Goal: Check status

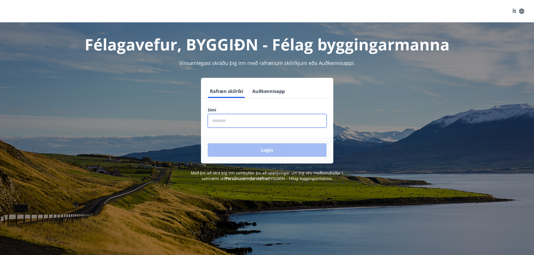
click at [239, 119] on input "phone" at bounding box center [267, 121] width 119 height 14
type input "********"
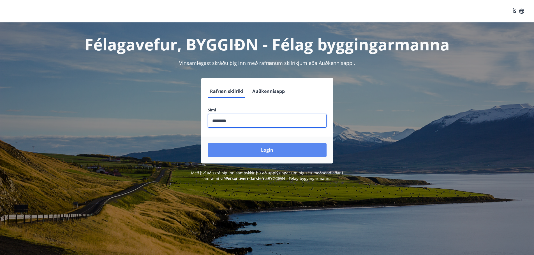
click at [239, 150] on button "Login" at bounding box center [267, 149] width 119 height 13
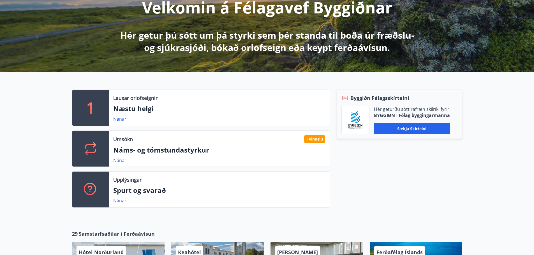
scroll to position [84, 0]
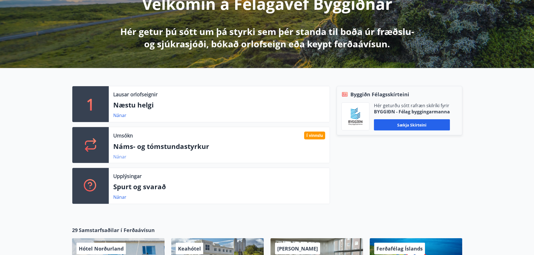
click at [123, 157] on link "Nánar" at bounding box center [119, 157] width 13 height 6
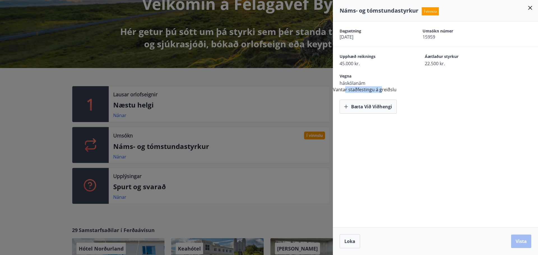
drag, startPoint x: 344, startPoint y: 90, endPoint x: 380, endPoint y: 91, distance: 36.2
click at [380, 91] on div "Dagsetning 13.08.2025 Umsókn númer 15959 Upphæð reiknings 45.000 kr. Áætlaður s…" at bounding box center [435, 68] width 205 height 92
click at [381, 91] on div "Dagsetning 13.08.2025 Umsókn númer 15959 Upphæð reiknings 45.000 kr. Áætlaður s…" at bounding box center [435, 68] width 205 height 92
drag, startPoint x: 357, startPoint y: 83, endPoint x: 363, endPoint y: 83, distance: 6.7
click at [362, 83] on span "háskólanám" at bounding box center [373, 83] width 66 height 6
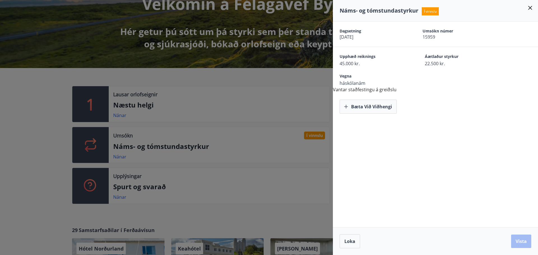
click at [364, 83] on span "háskólanám" at bounding box center [373, 83] width 66 height 6
drag, startPoint x: 346, startPoint y: 89, endPoint x: 390, endPoint y: 89, distance: 44.3
click at [385, 89] on div "Dagsetning 13.08.2025 Umsókn númer 15959 Upphæð reiknings 45.000 kr. Áætlaður s…" at bounding box center [435, 68] width 205 height 92
click at [390, 89] on div "Dagsetning 13.08.2025 Umsókn númer 15959 Upphæð reiknings 45.000 kr. Áætlaður s…" at bounding box center [435, 68] width 205 height 92
drag, startPoint x: 370, startPoint y: 91, endPoint x: 396, endPoint y: 91, distance: 25.5
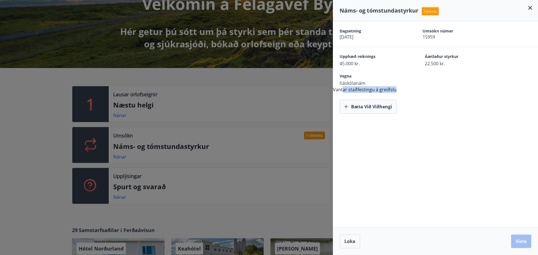
click at [396, 91] on div "Dagsetning 13.08.2025 Umsókn númer 15959 Upphæð reiknings 45.000 kr. Áætlaður s…" at bounding box center [435, 68] width 205 height 92
click at [397, 91] on div "Dagsetning 13.08.2025 Umsókn númer 15959 Upphæð reiknings 45.000 kr. Áætlaður s…" at bounding box center [435, 68] width 205 height 92
drag, startPoint x: 397, startPoint y: 91, endPoint x: 346, endPoint y: 89, distance: 50.5
click at [346, 89] on div "Dagsetning 13.08.2025 Umsókn númer 15959 Upphæð reiknings 45.000 kr. Áætlaður s…" at bounding box center [435, 68] width 205 height 92
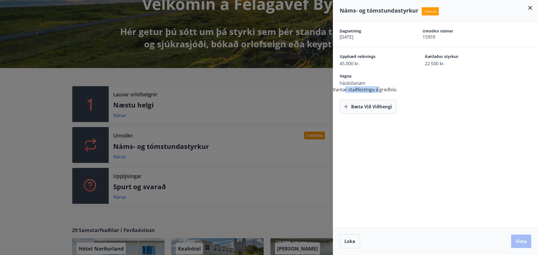
drag, startPoint x: 345, startPoint y: 91, endPoint x: 378, endPoint y: 90, distance: 33.6
click at [378, 90] on div "Dagsetning 13.08.2025 Umsókn númer 15959 Upphæð reiknings 45.000 kr. Áætlaður s…" at bounding box center [435, 68] width 205 height 92
click at [381, 91] on div "Dagsetning 13.08.2025 Umsókn númer 15959 Upphæð reiknings 45.000 kr. Áætlaður s…" at bounding box center [435, 68] width 205 height 92
drag, startPoint x: 362, startPoint y: 90, endPoint x: 371, endPoint y: 90, distance: 9.2
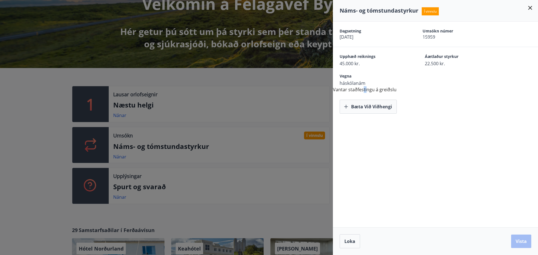
click at [367, 90] on div "Dagsetning 13.08.2025 Umsókn númer 15959 Upphæð reiknings 45.000 kr. Áætlaður s…" at bounding box center [435, 68] width 205 height 92
click at [379, 90] on div "Dagsetning 13.08.2025 Umsókn númer 15959 Upphæð reiknings 45.000 kr. Áætlaður s…" at bounding box center [435, 68] width 205 height 92
click at [399, 91] on div "Dagsetning 13.08.2025 Umsókn númer 15959 Upphæð reiknings 45.000 kr. Áætlaður s…" at bounding box center [435, 68] width 205 height 92
click at [389, 90] on div "Dagsetning 13.08.2025 Umsókn númer 15959 Upphæð reiknings 45.000 kr. Áætlaður s…" at bounding box center [435, 68] width 205 height 92
click at [393, 90] on div "Dagsetning 13.08.2025 Umsókn númer 15959 Upphæð reiknings 45.000 kr. Áætlaður s…" at bounding box center [435, 68] width 205 height 92
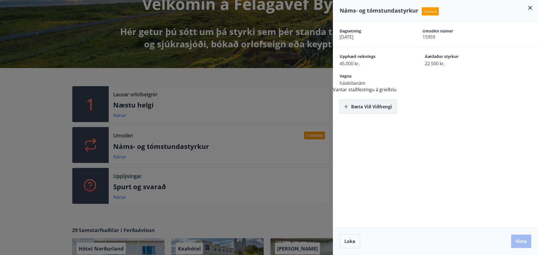
click at [374, 108] on button "Bæta við viðhengi" at bounding box center [368, 107] width 57 height 14
click at [402, 110] on button "Bæta við viðhengi" at bounding box center [402, 107] width 57 height 14
click at [398, 110] on button "Bæta við viðhengi" at bounding box center [400, 107] width 57 height 14
click at [522, 245] on button "Vista" at bounding box center [521, 241] width 20 height 13
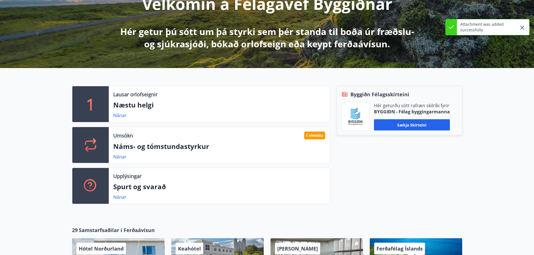
click at [92, 149] on icon at bounding box center [90, 144] width 11 height 13
click at [117, 158] on link "Nánar" at bounding box center [119, 157] width 13 height 6
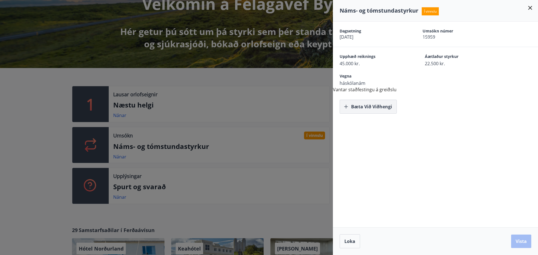
click at [366, 109] on button "Bæta við viðhengi" at bounding box center [368, 107] width 57 height 14
click at [366, 111] on button "Bæta við viðhengi" at bounding box center [368, 107] width 57 height 14
click at [159, 106] on div at bounding box center [269, 127] width 538 height 255
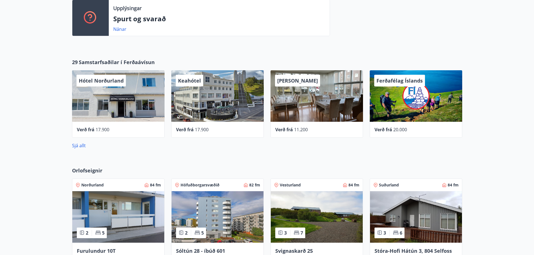
scroll to position [140, 0]
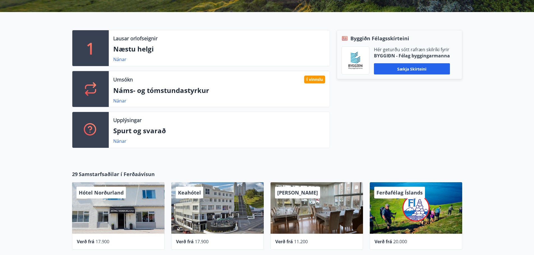
click at [310, 80] on div "Í vinnslu" at bounding box center [314, 80] width 21 height 8
click at [123, 100] on link "Nánar" at bounding box center [119, 101] width 13 height 6
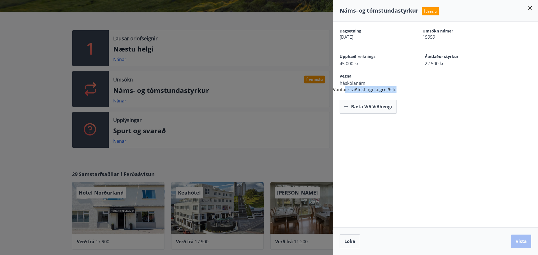
drag, startPoint x: 406, startPoint y: 92, endPoint x: 410, endPoint y: 92, distance: 3.4
click at [410, 92] on div "Dagsetning 13.08.2025 Umsókn númer 15959 Upphæð reiknings 45.000 kr. Áætlaður s…" at bounding box center [435, 68] width 205 height 92
click at [530, 8] on icon at bounding box center [530, 8] width 4 height 4
